Goal: Use online tool/utility: Utilize a website feature to perform a specific function

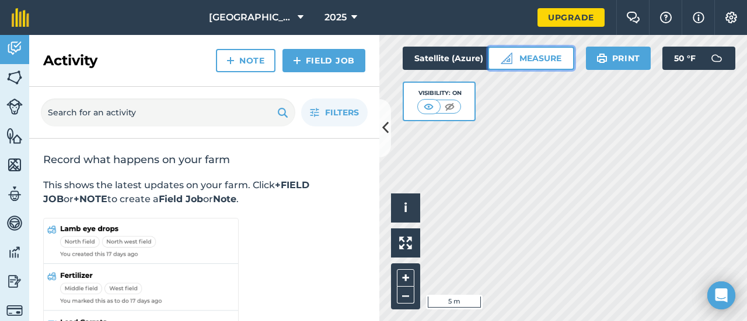
click at [545, 59] on button "Measure" at bounding box center [531, 58] width 86 height 23
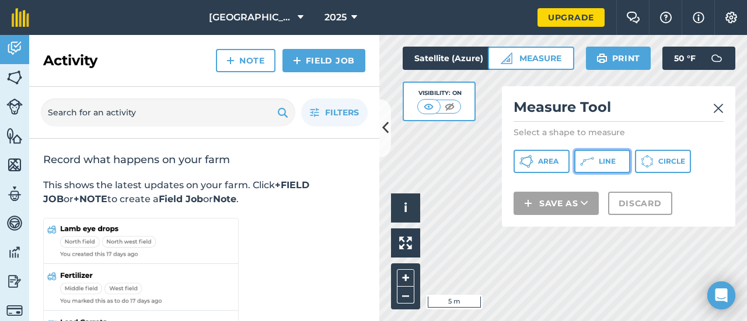
click at [603, 164] on span "Line" at bounding box center [607, 161] width 17 height 9
click at [719, 107] on img at bounding box center [718, 109] width 11 height 14
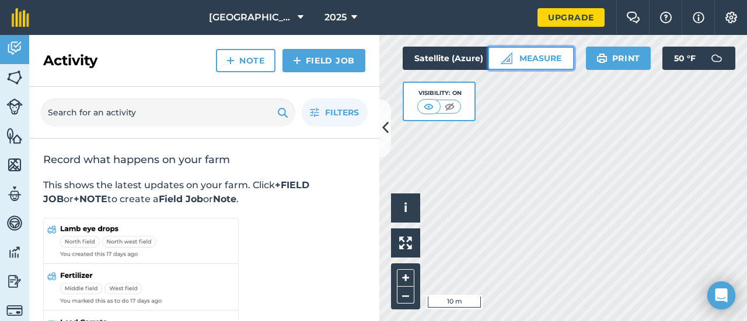
click at [533, 58] on button "Measure" at bounding box center [531, 58] width 86 height 23
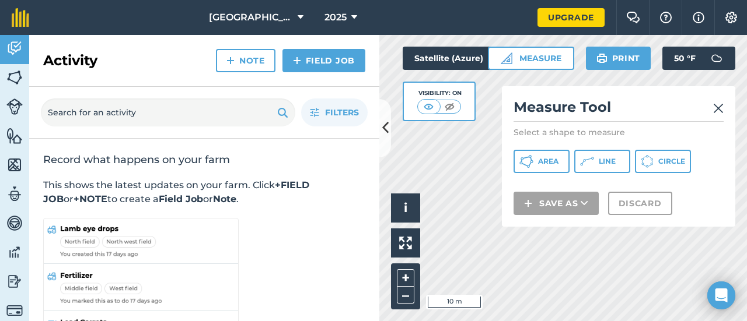
click at [721, 103] on img at bounding box center [718, 109] width 11 height 14
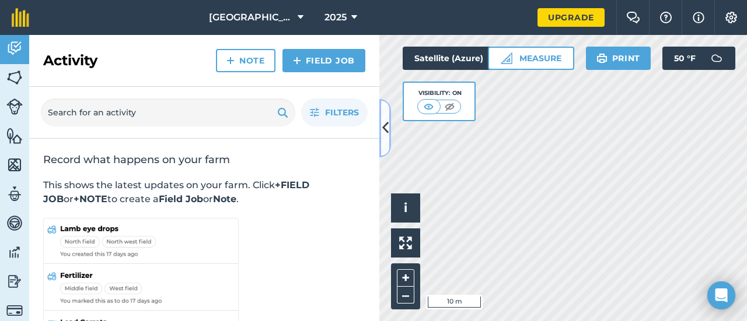
click at [386, 128] on icon at bounding box center [385, 128] width 6 height 20
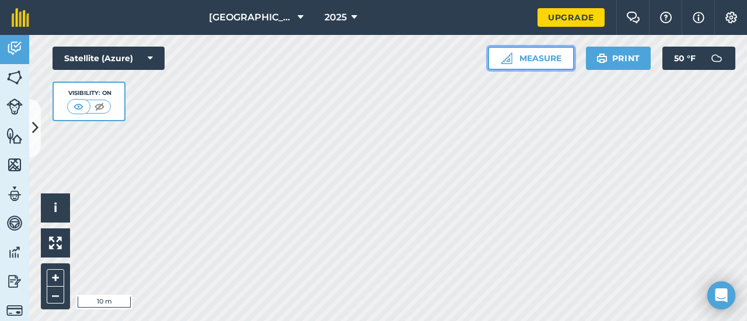
click at [539, 62] on button "Measure" at bounding box center [531, 58] width 86 height 23
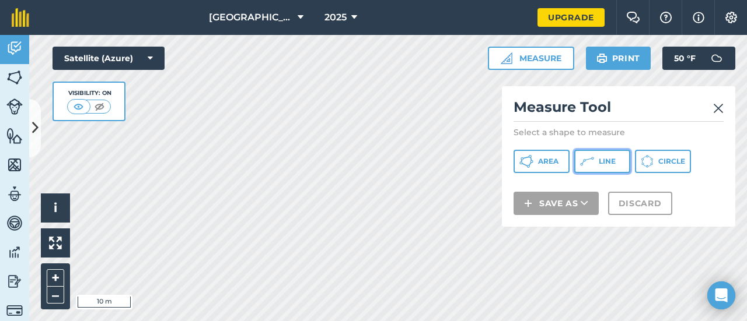
click at [606, 164] on span "Line" at bounding box center [607, 161] width 17 height 9
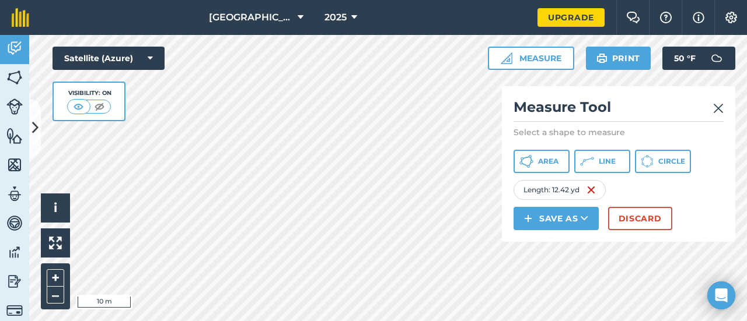
click at [716, 107] on img at bounding box center [718, 109] width 11 height 14
